Goal: Information Seeking & Learning: Learn about a topic

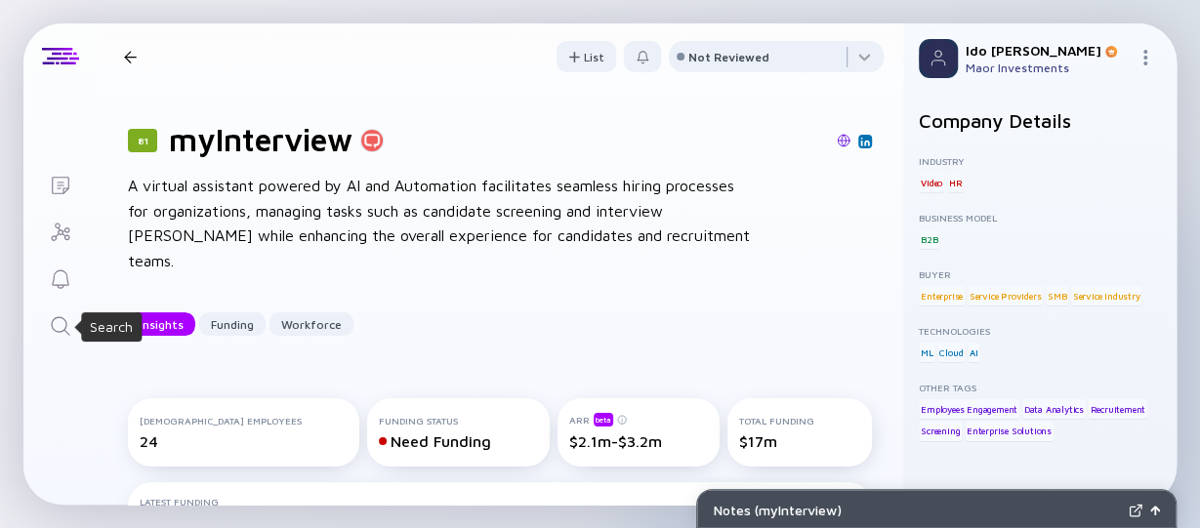
click at [66, 338] on div "Search" at bounding box center [60, 327] width 23 height 26
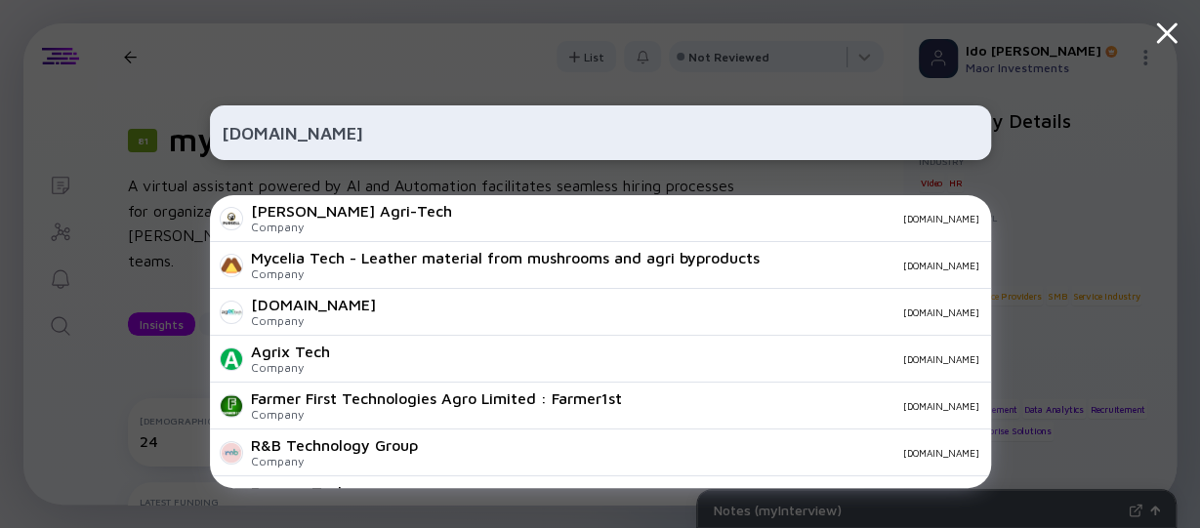
click at [374, 133] on input "[DOMAIN_NAME]" at bounding box center [601, 132] width 758 height 35
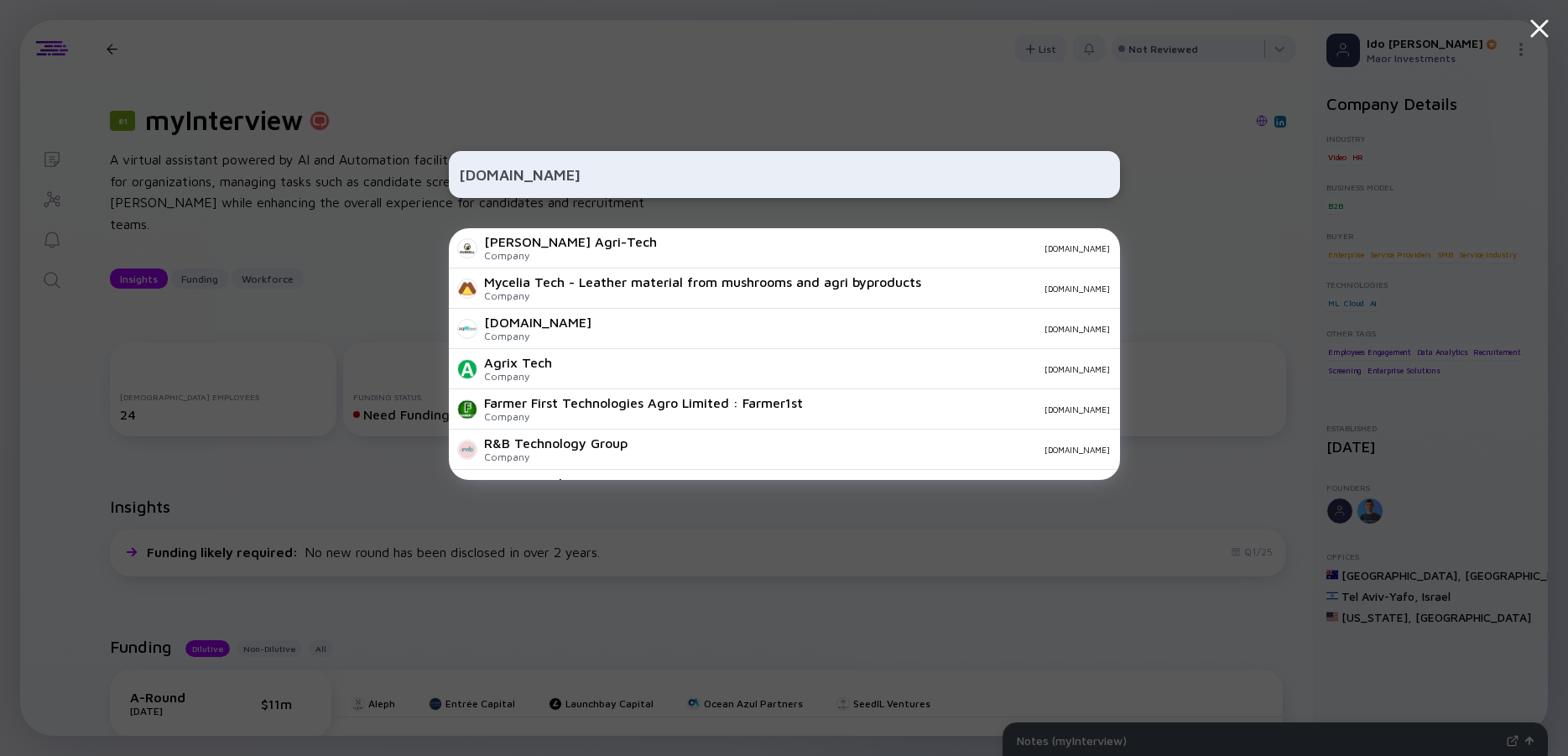
click at [481, 174] on input "[DOMAIN_NAME]" at bounding box center [784, 174] width 651 height 30
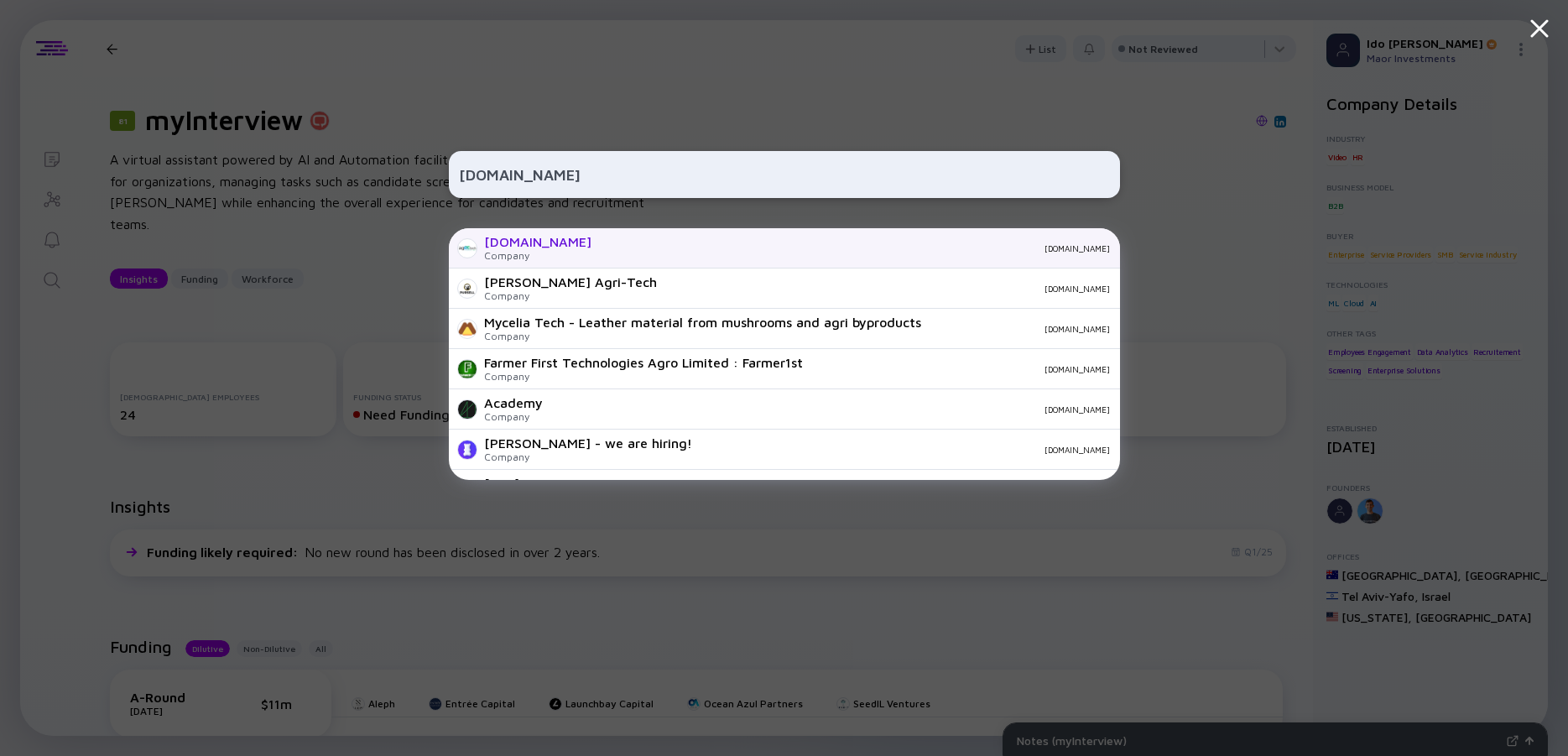
type input "[DOMAIN_NAME]"
click at [522, 245] on div "[DOMAIN_NAME]" at bounding box center [537, 241] width 107 height 15
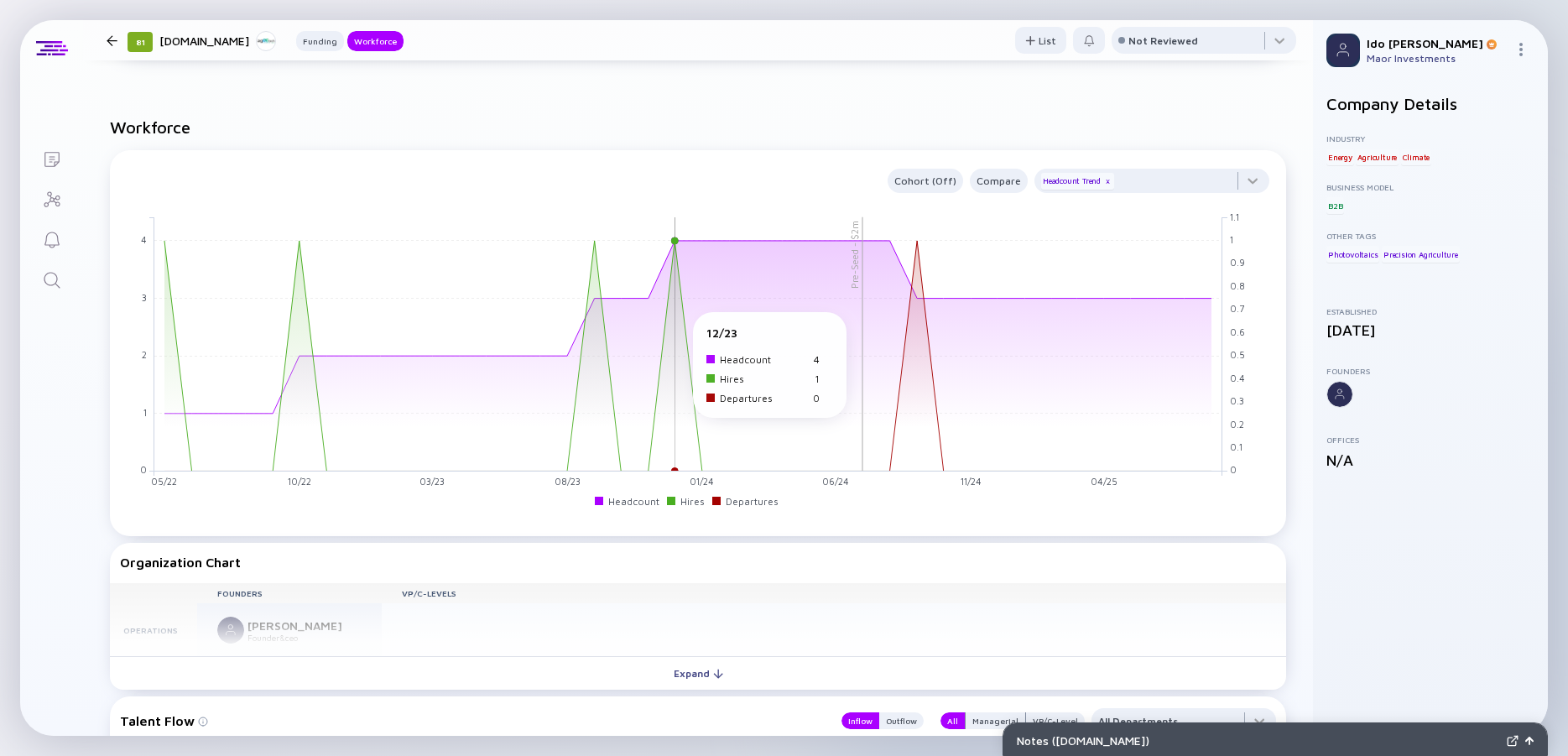
scroll to position [905, 0]
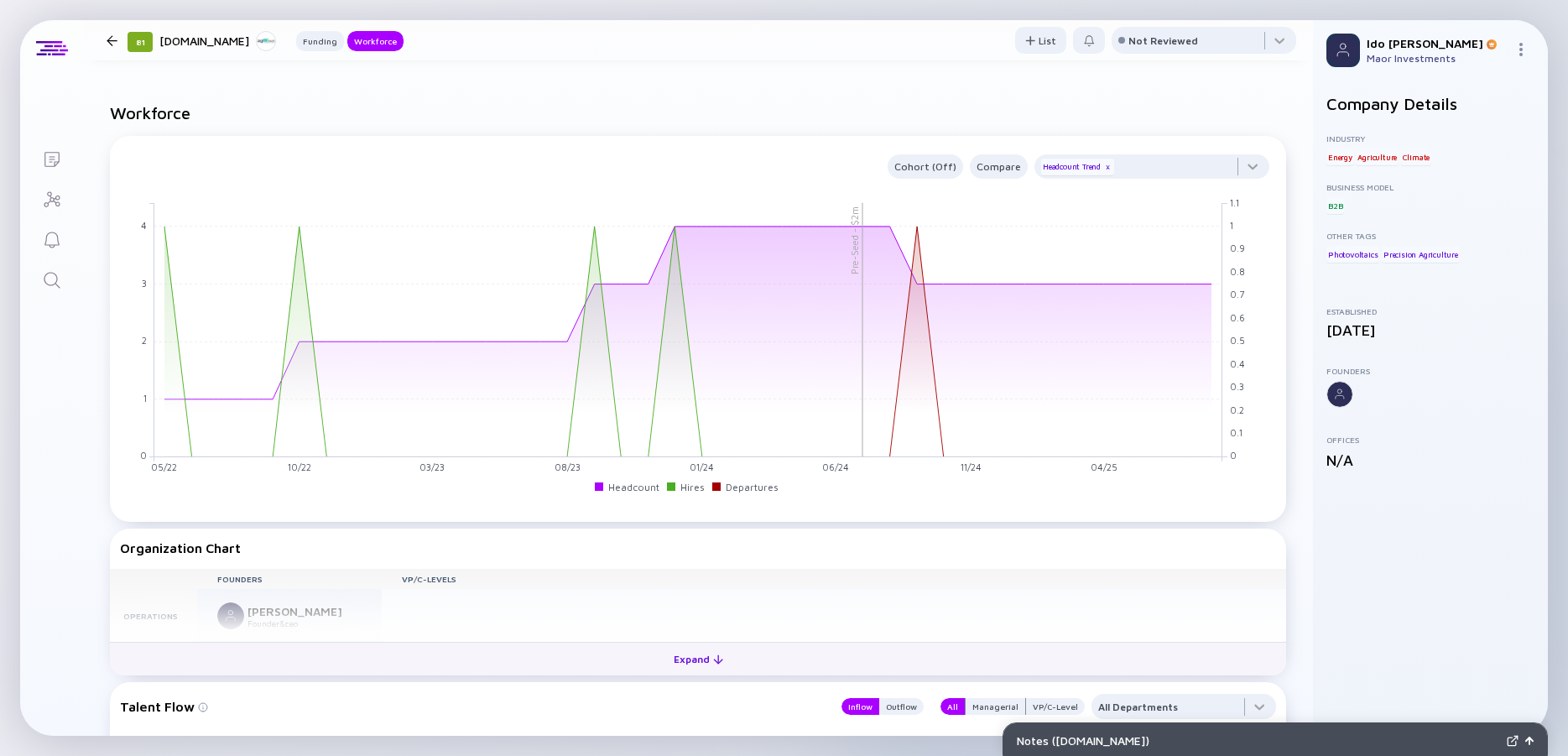
click at [663, 453] on div "Expand" at bounding box center [698, 659] width 70 height 26
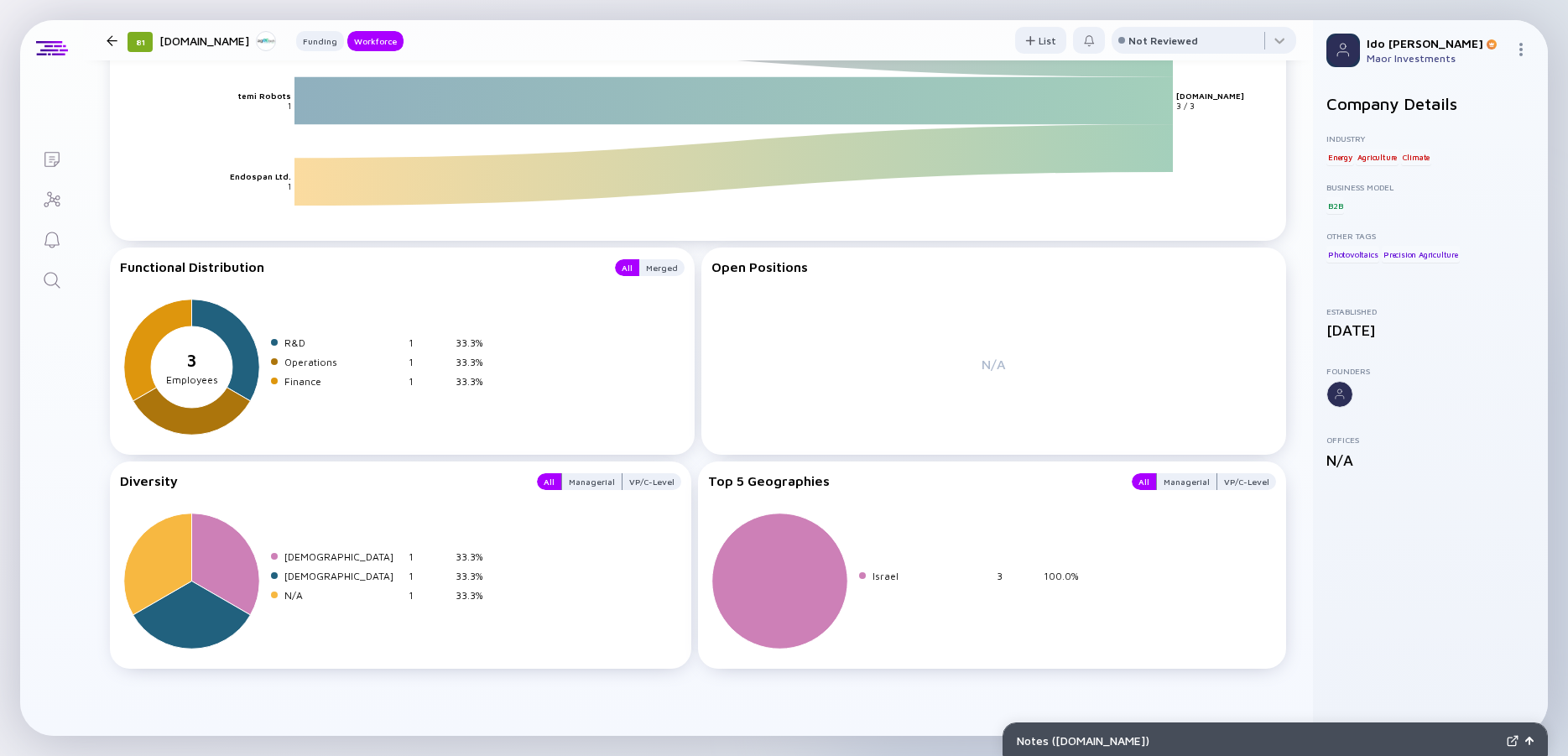
scroll to position [1290, 0]
